Goal: Navigation & Orientation: Find specific page/section

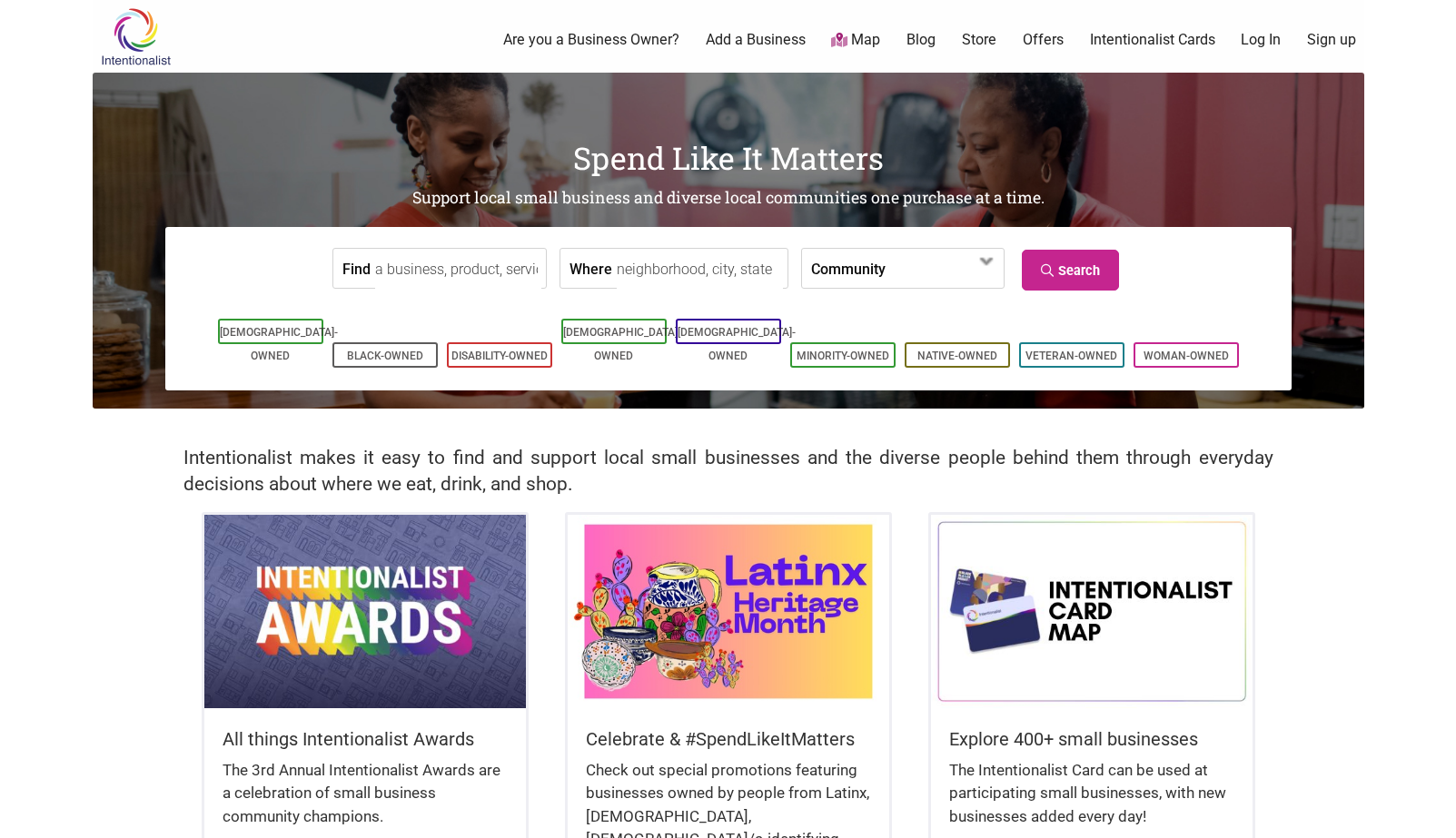
click at [656, 271] on input "Where" at bounding box center [700, 269] width 166 height 41
click at [857, 41] on link "Map" at bounding box center [855, 41] width 49 height 21
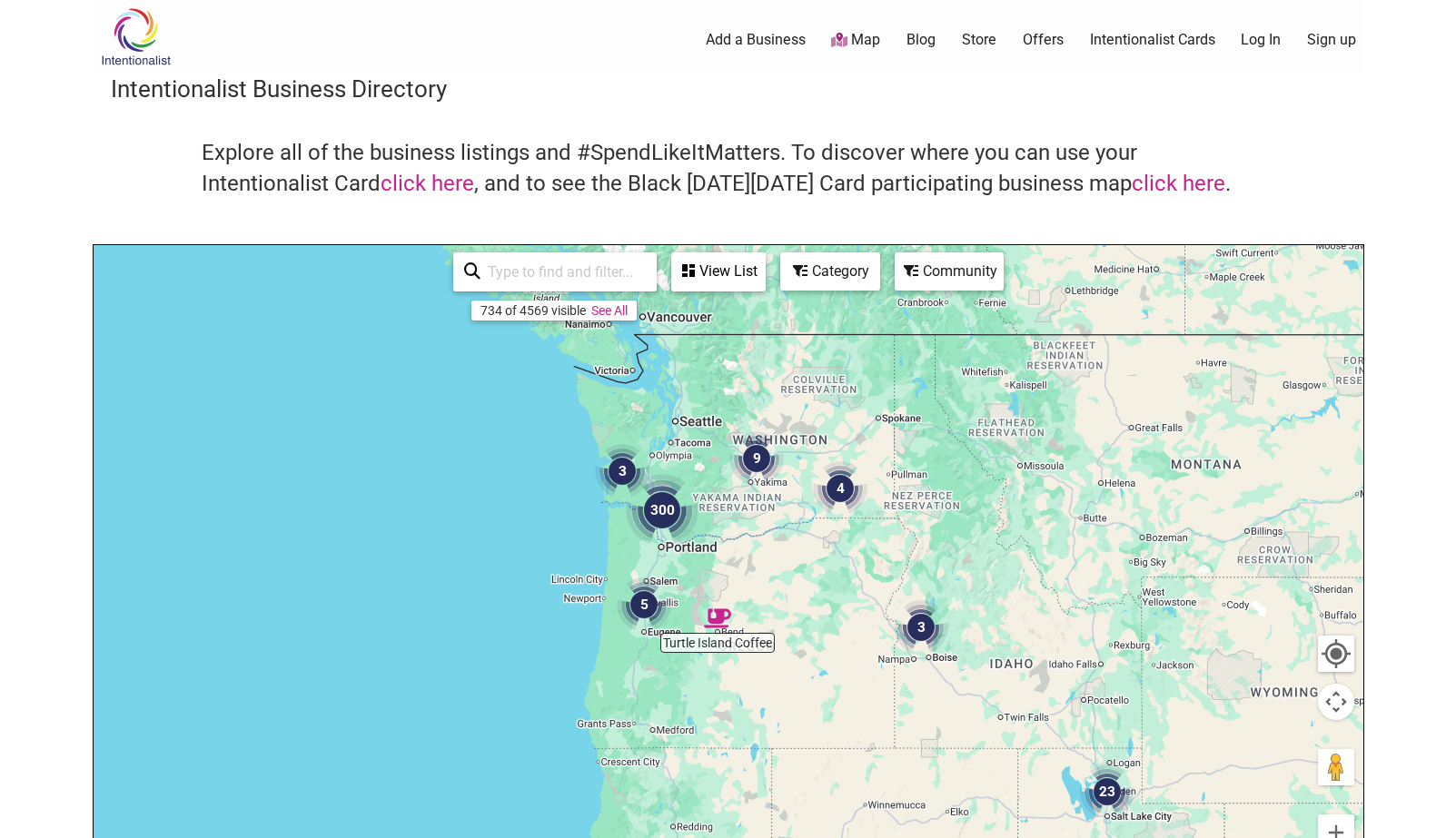
drag, startPoint x: 682, startPoint y: 325, endPoint x: 760, endPoint y: 604, distance: 289.7
click at [760, 604] on div at bounding box center [728, 598] width 1270 height 706
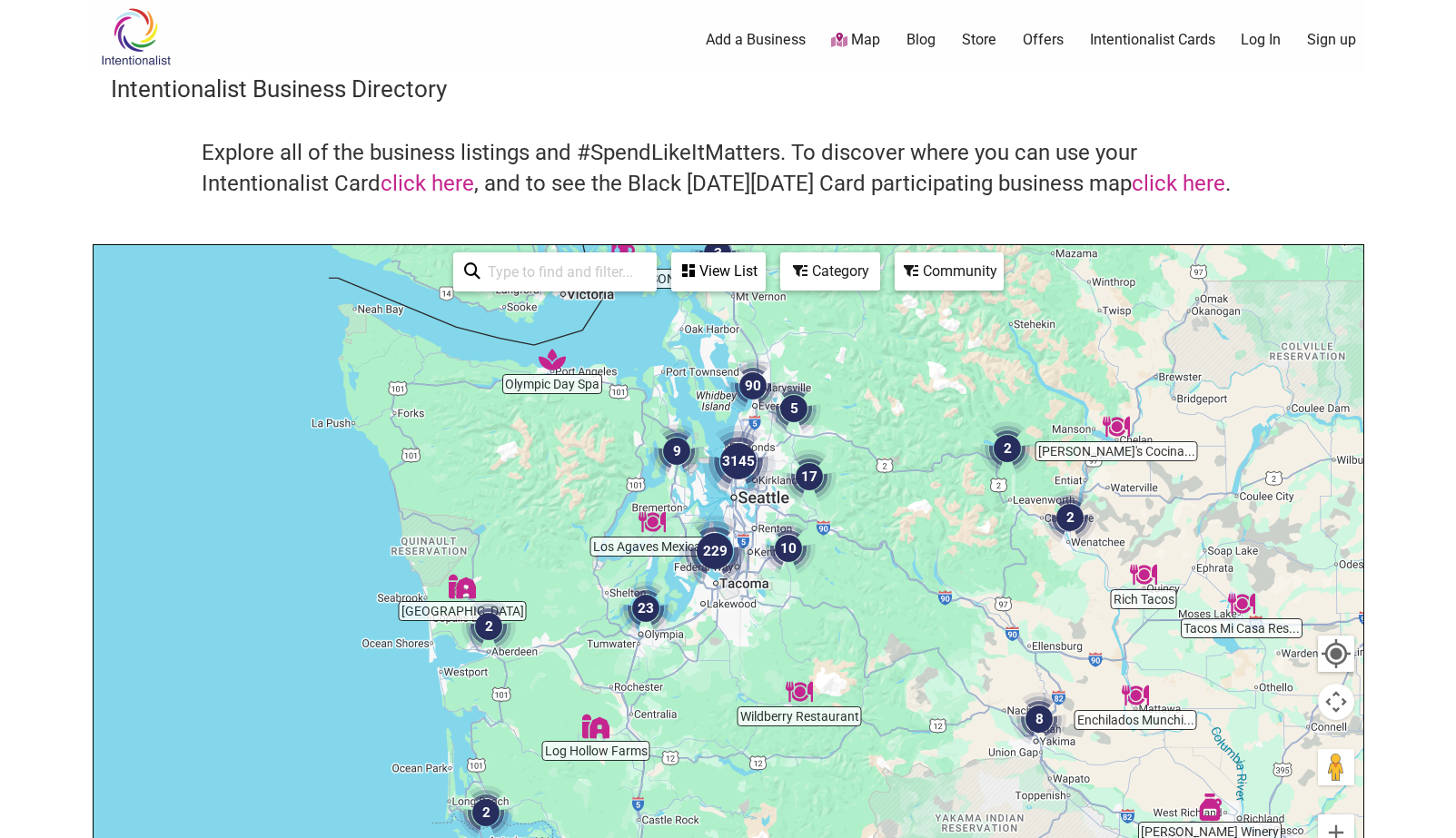
click at [739, 401] on img "90" at bounding box center [752, 385] width 54 height 54
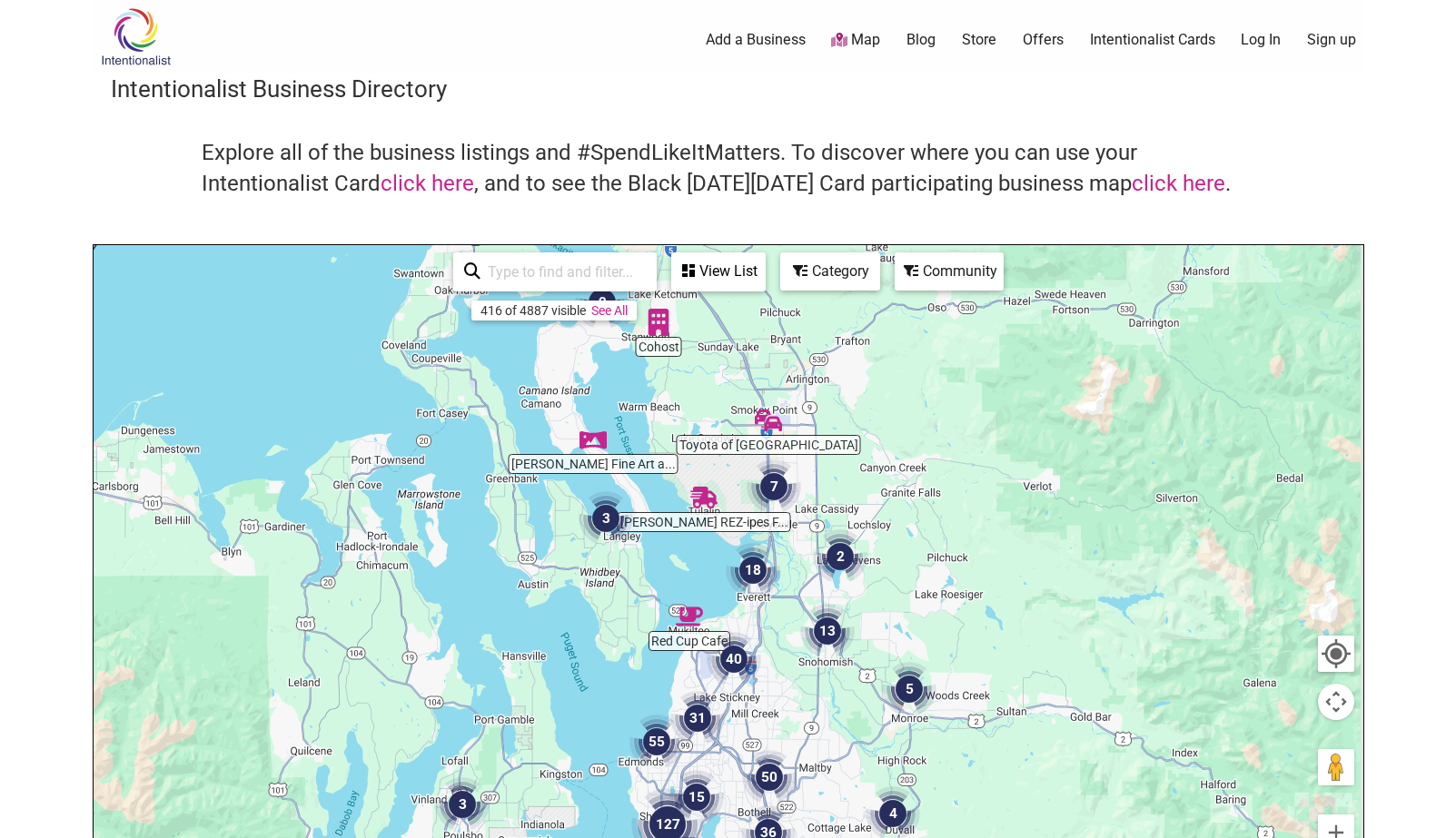
drag, startPoint x: 728, startPoint y: 637, endPoint x: 712, endPoint y: 536, distance: 102.3
click at [712, 536] on div "To navigate, press the arrow keys." at bounding box center [728, 598] width 1270 height 706
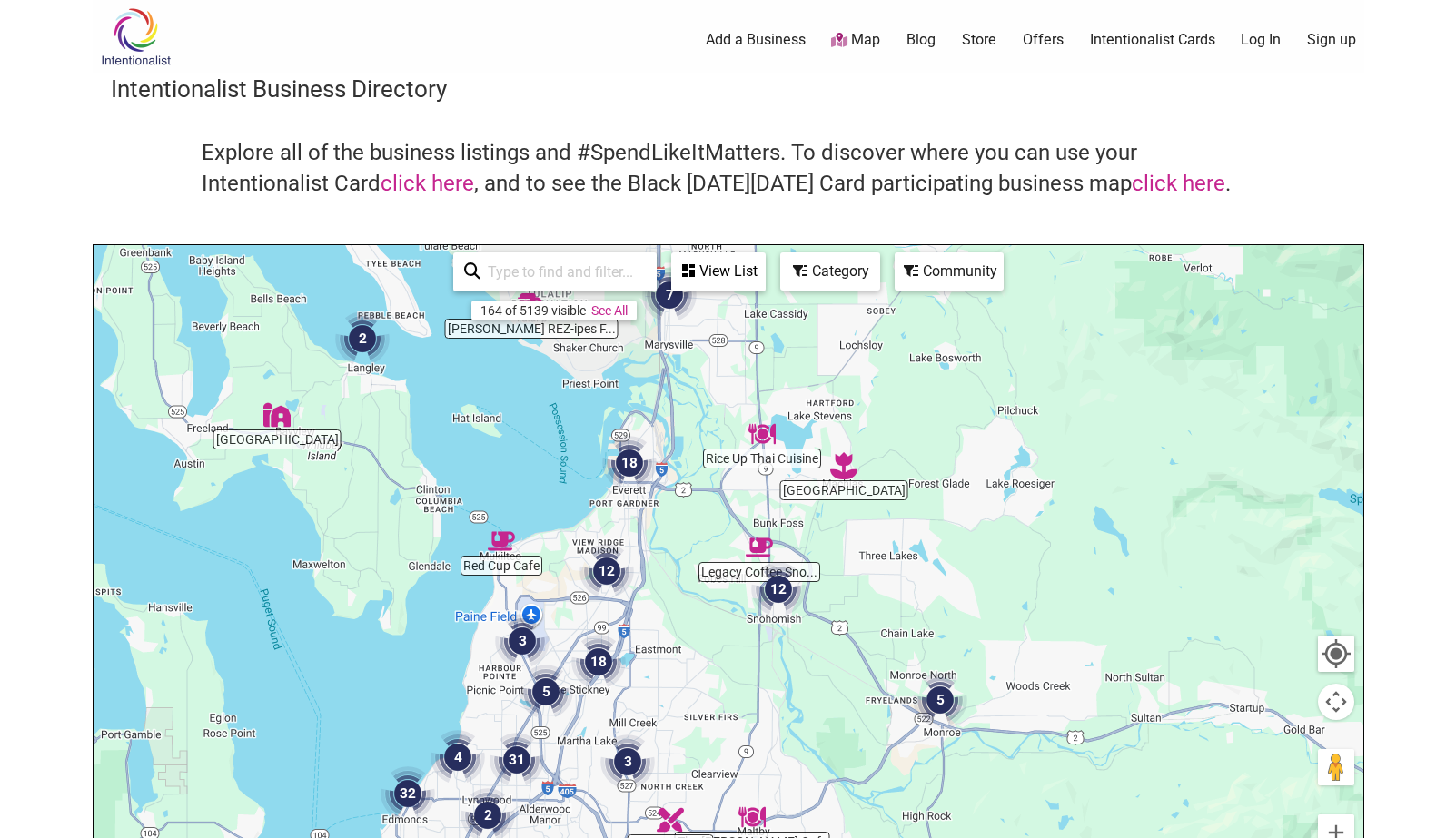
drag, startPoint x: 728, startPoint y: 585, endPoint x: 575, endPoint y: 481, distance: 185.0
click at [575, 481] on div "To navigate, press the arrow keys." at bounding box center [728, 598] width 1270 height 706
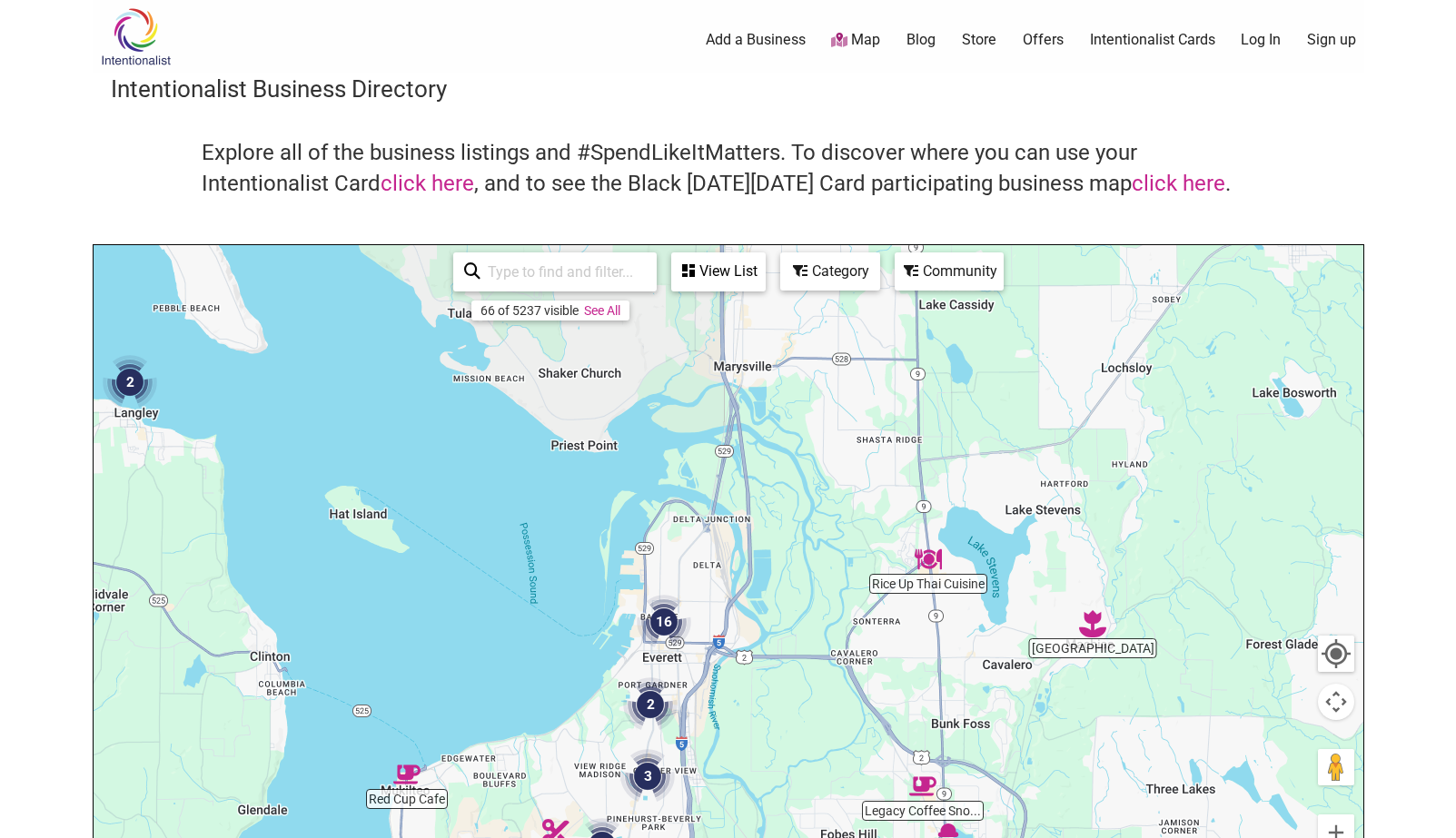
drag, startPoint x: 581, startPoint y: 504, endPoint x: 561, endPoint y: 661, distance: 158.3
click at [561, 661] on div "To navigate, press the arrow keys." at bounding box center [728, 598] width 1270 height 706
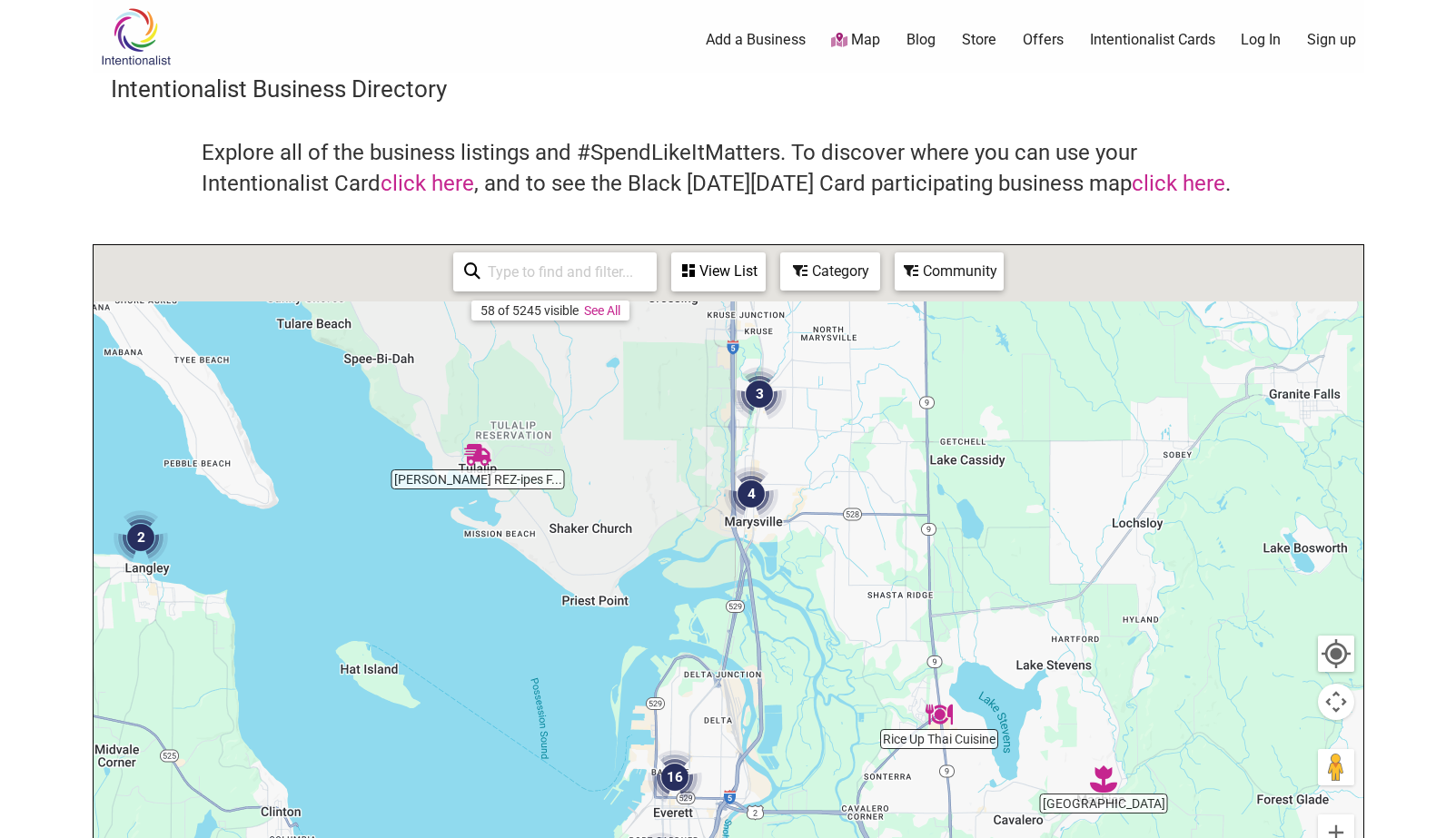
drag, startPoint x: 654, startPoint y: 443, endPoint x: 670, endPoint y: 629, distance: 186.7
click at [670, 629] on div "To navigate, press the arrow keys." at bounding box center [728, 598] width 1270 height 706
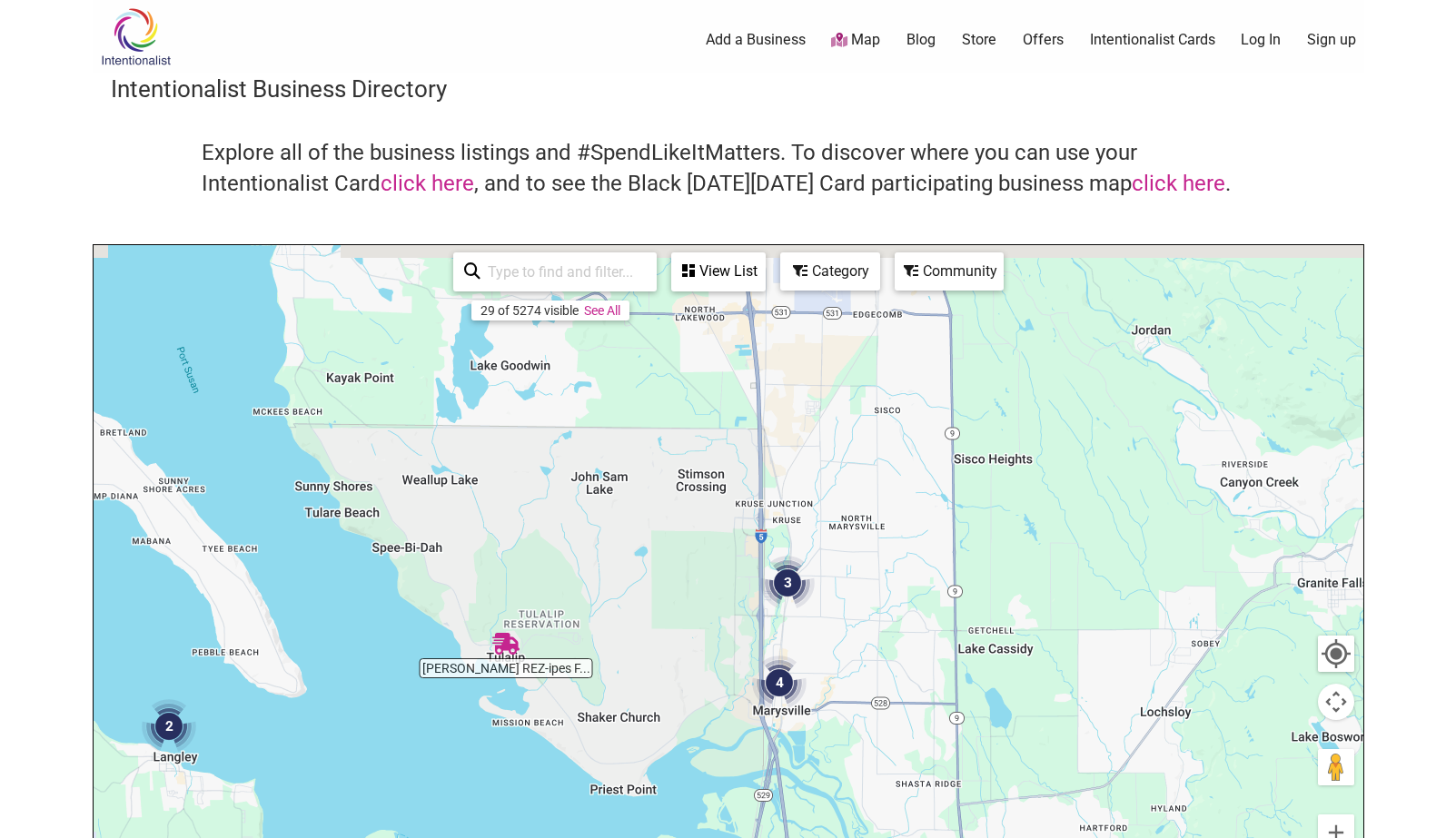
drag, startPoint x: 633, startPoint y: 520, endPoint x: 651, endPoint y: 647, distance: 128.3
click at [651, 647] on div "To navigate, press the arrow keys." at bounding box center [728, 598] width 1270 height 706
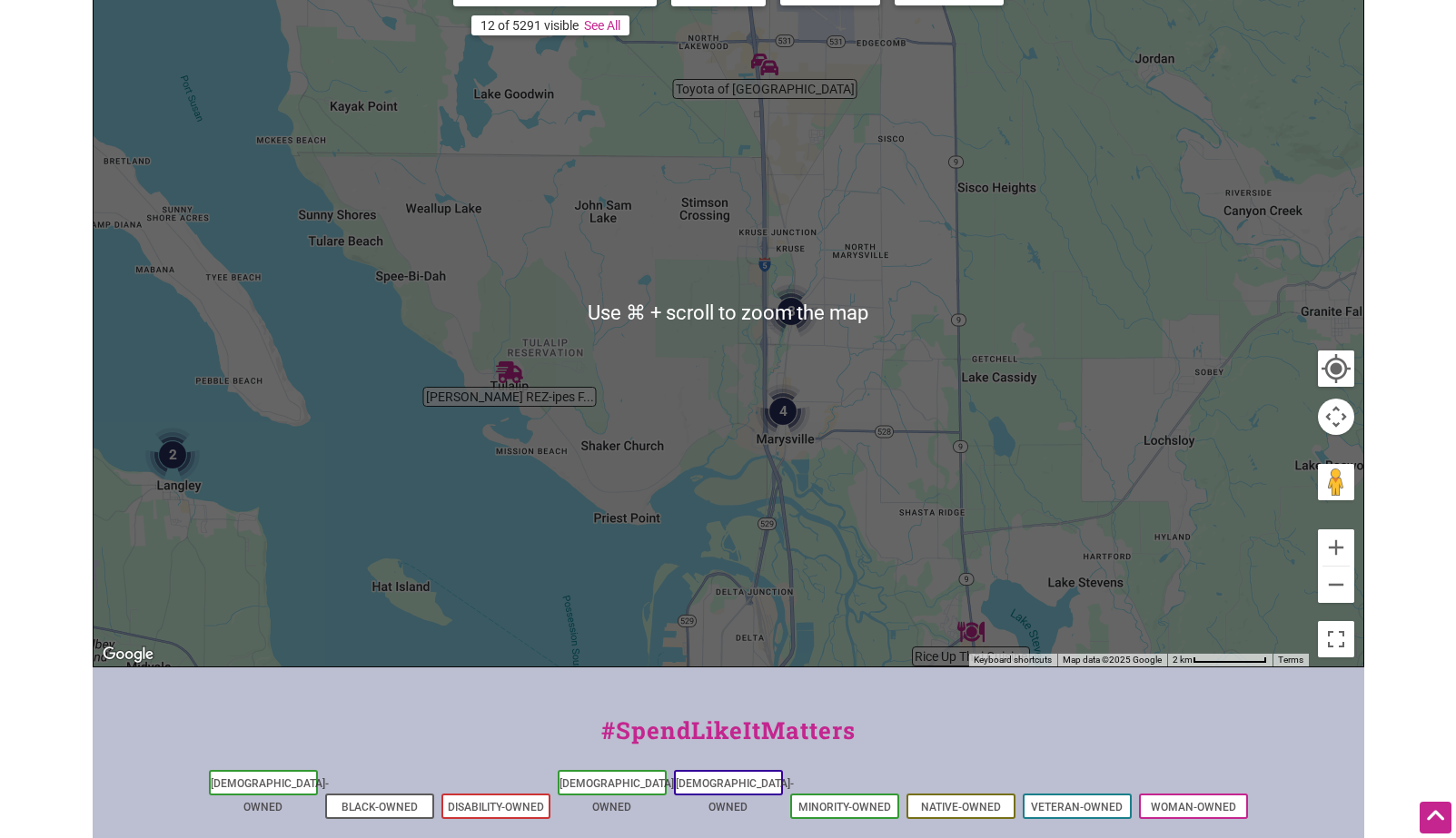
scroll to position [300, 0]
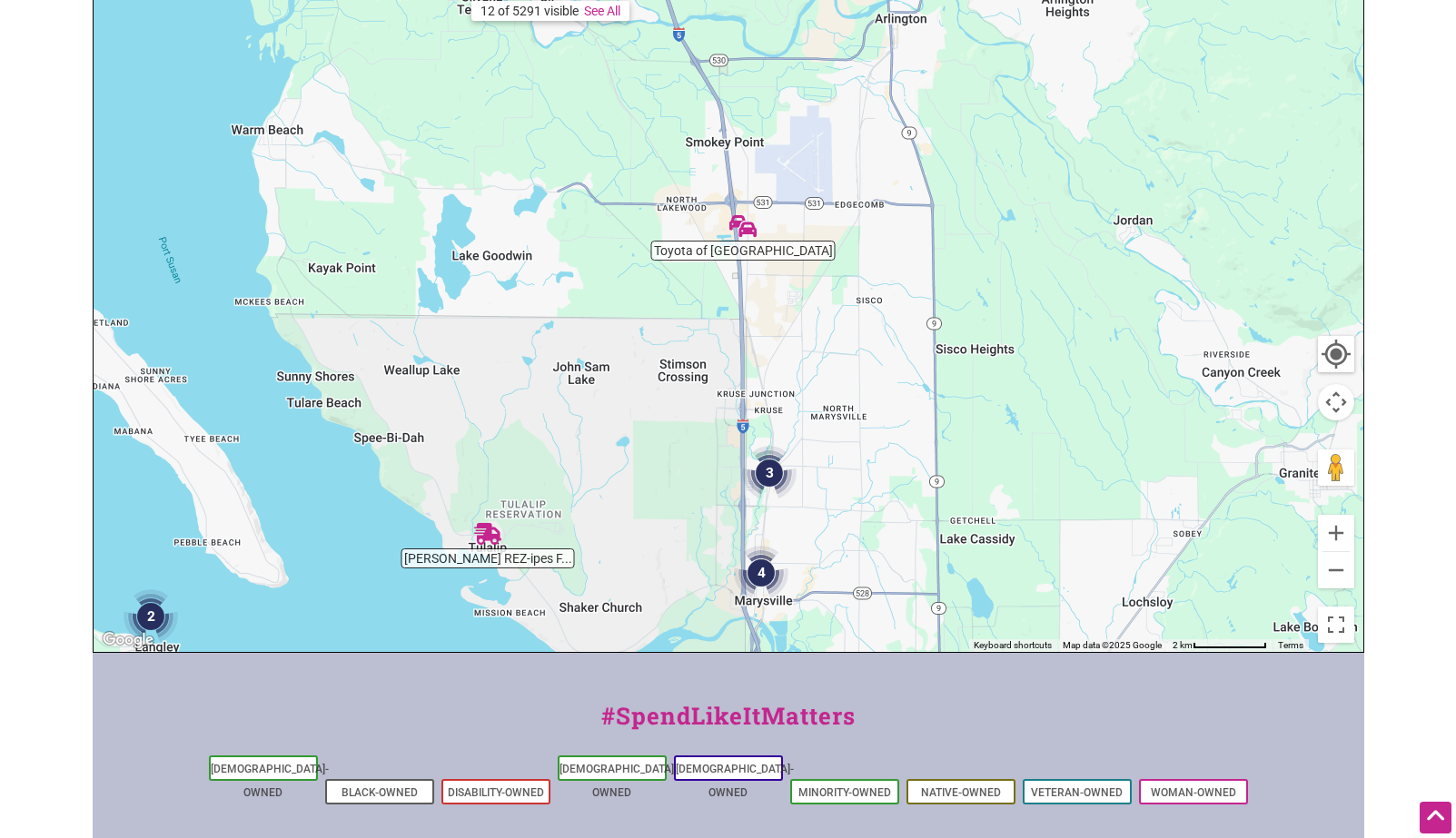
drag, startPoint x: 664, startPoint y: 443, endPoint x: 649, endPoint y: 661, distance: 218.5
click at [649, 661] on div "Intentionalist Spend like it matters 0 Add a Business Map Blog Store Offers Int…" at bounding box center [728, 405] width 1272 height 1409
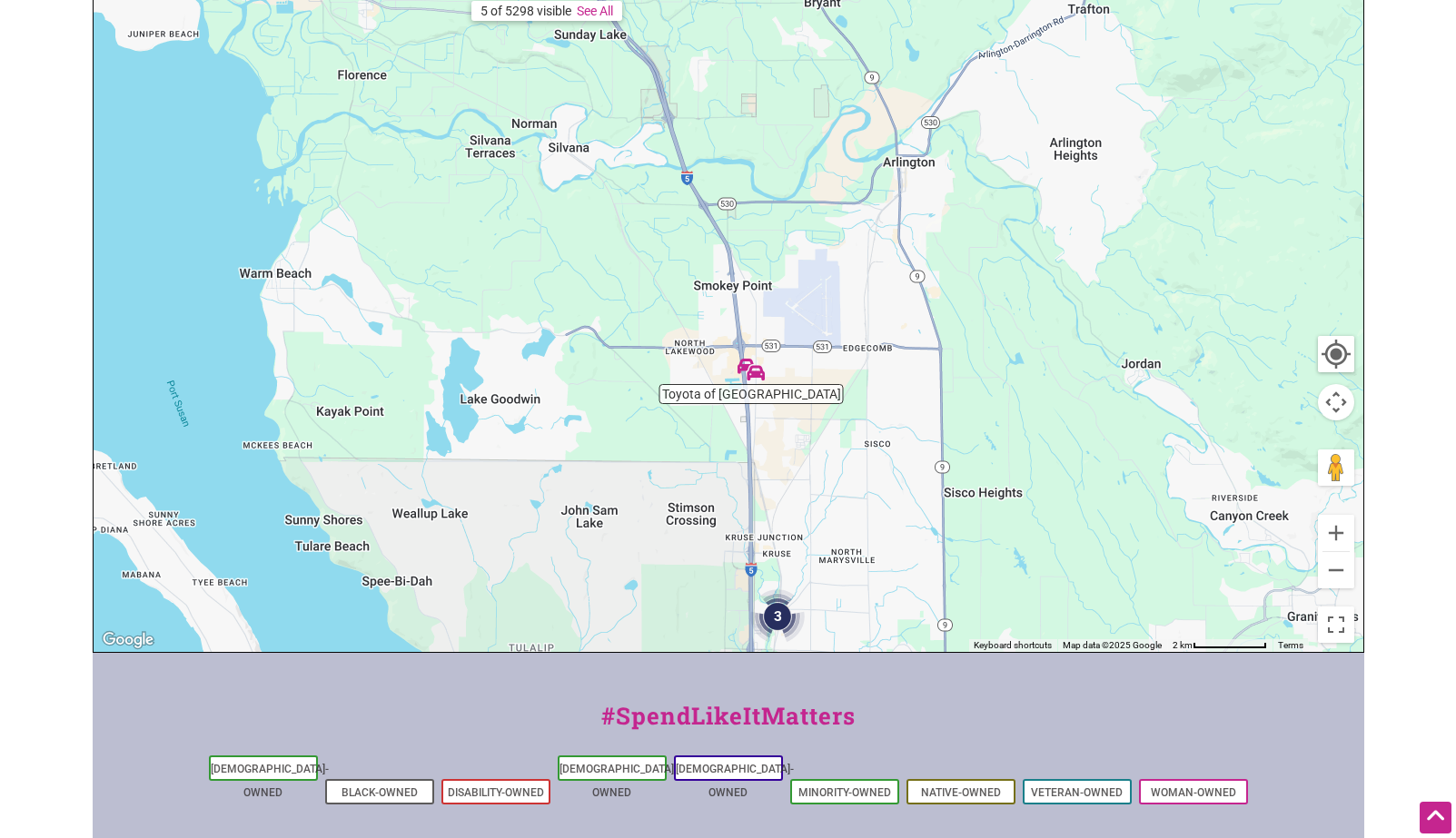
drag, startPoint x: 634, startPoint y: 319, endPoint x: 622, endPoint y: 566, distance: 247.3
click at [622, 566] on div "To navigate, press the arrow keys." at bounding box center [728, 299] width 1270 height 706
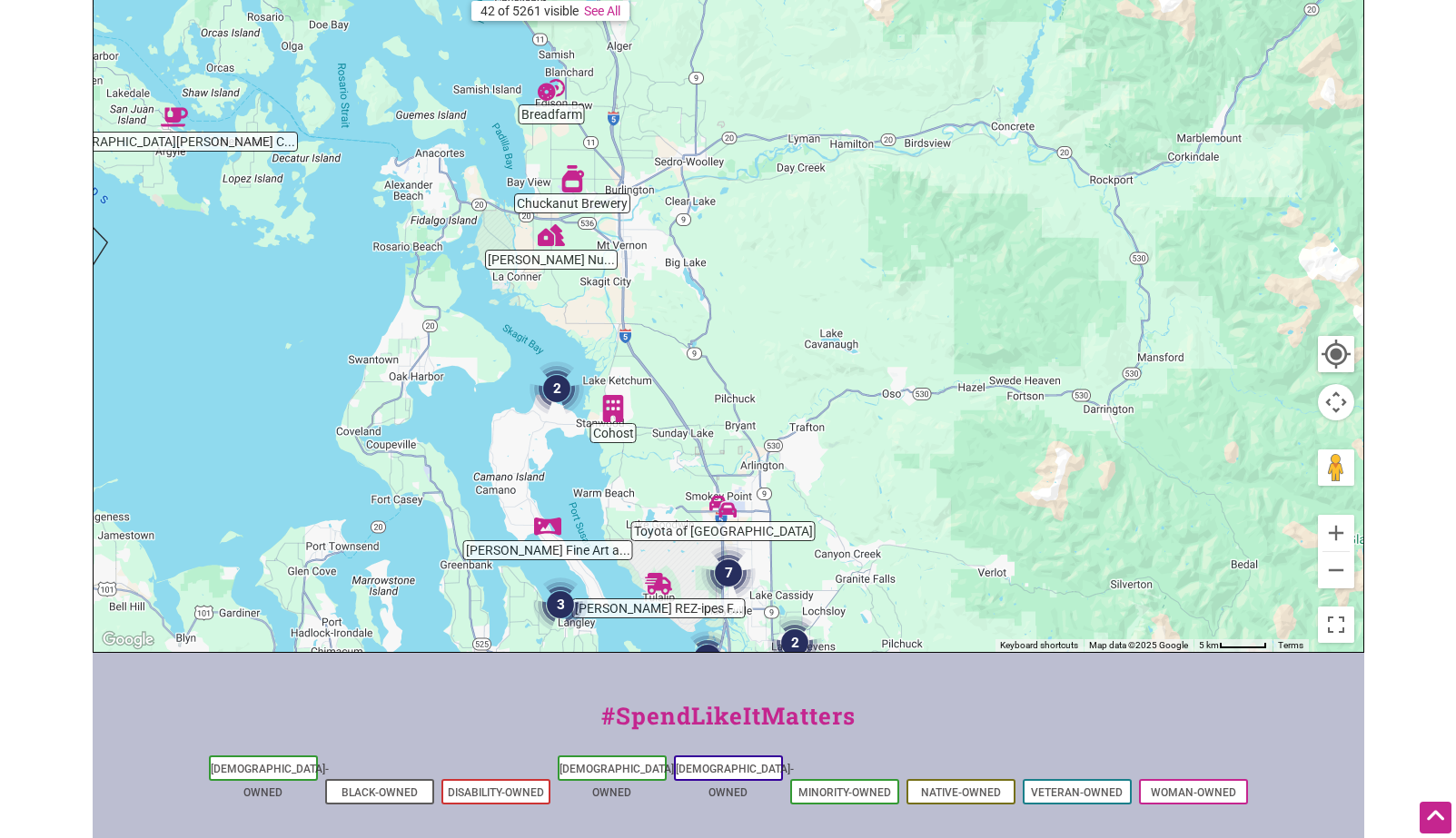
drag, startPoint x: 662, startPoint y: 253, endPoint x: 749, endPoint y: 382, distance: 155.6
click at [749, 382] on div "To navigate, press the arrow keys." at bounding box center [728, 299] width 1270 height 706
